Goal: Communication & Community: Connect with others

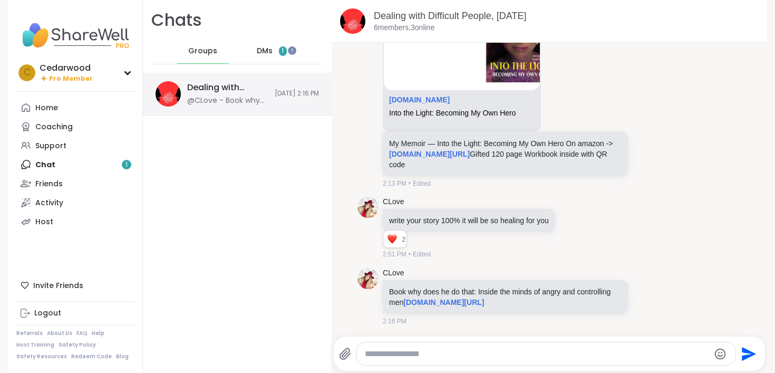
click at [217, 95] on div "@CLove - Book why does he do that: Inside the minds of angry and controlling me…" at bounding box center [227, 100] width 81 height 11
click at [114, 165] on div "Home Coaching Support Chat 1 Friends Activity Host" at bounding box center [75, 164] width 118 height 133
click at [50, 165] on div "Home Coaching Support Chat 1 Friends Activity Host" at bounding box center [75, 164] width 118 height 133
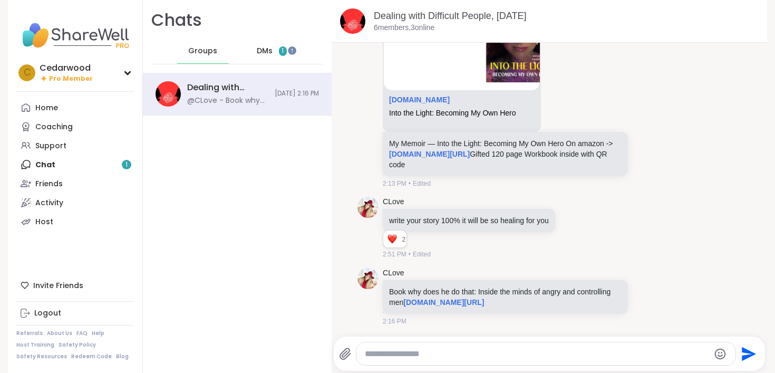
click at [276, 54] on div "DMs 1" at bounding box center [272, 50] width 52 height 25
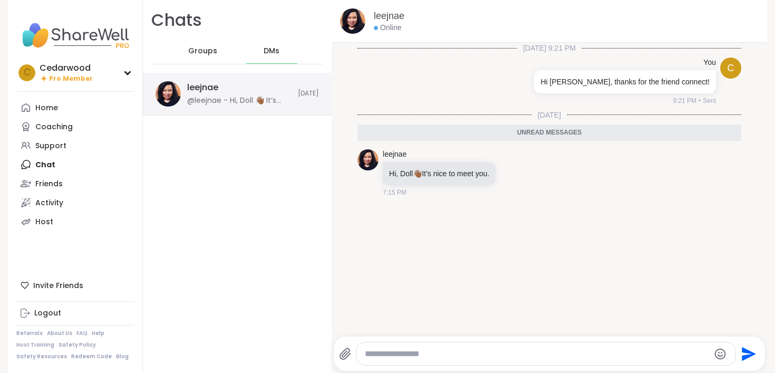
click at [221, 100] on div "@leejnae - Hi, Doll 👋🏾 It’s nice to meet you." at bounding box center [239, 100] width 104 height 11
click at [503, 173] on icon at bounding box center [502, 172] width 2 height 8
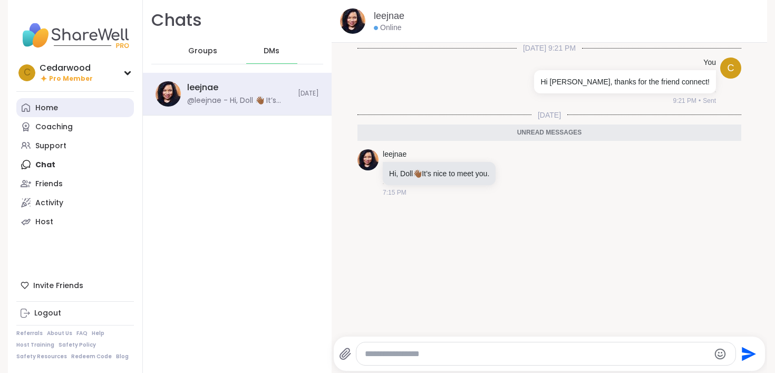
click at [48, 108] on div "Home" at bounding box center [46, 108] width 23 height 11
